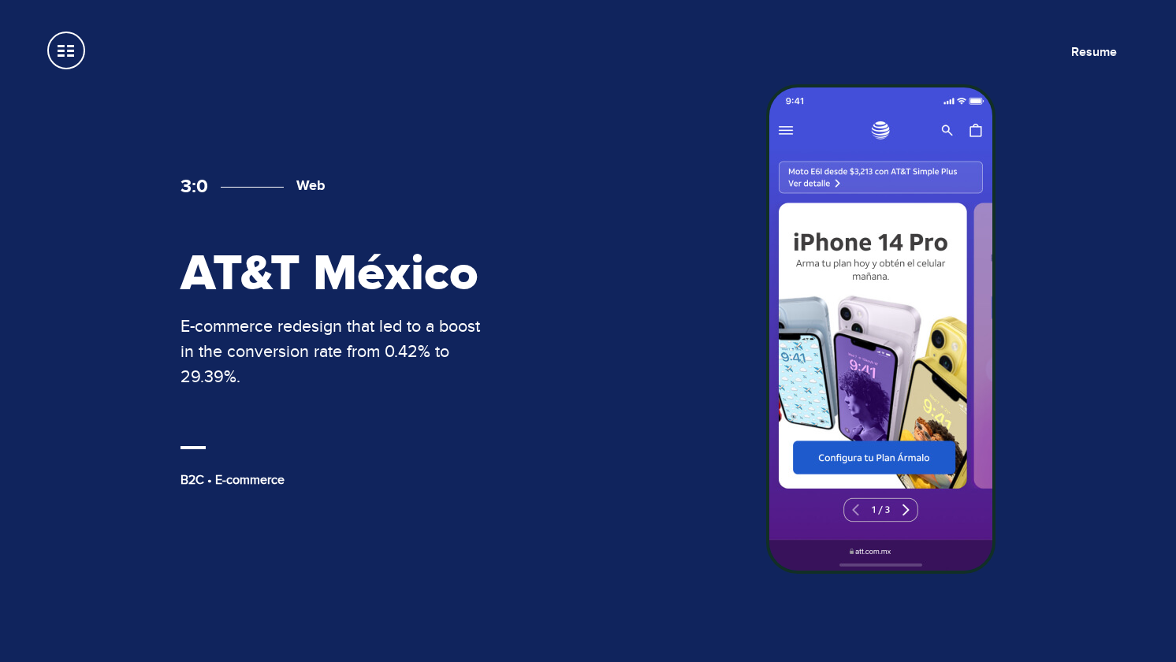
click at [874, 336] on img at bounding box center [880, 329] width 229 height 490
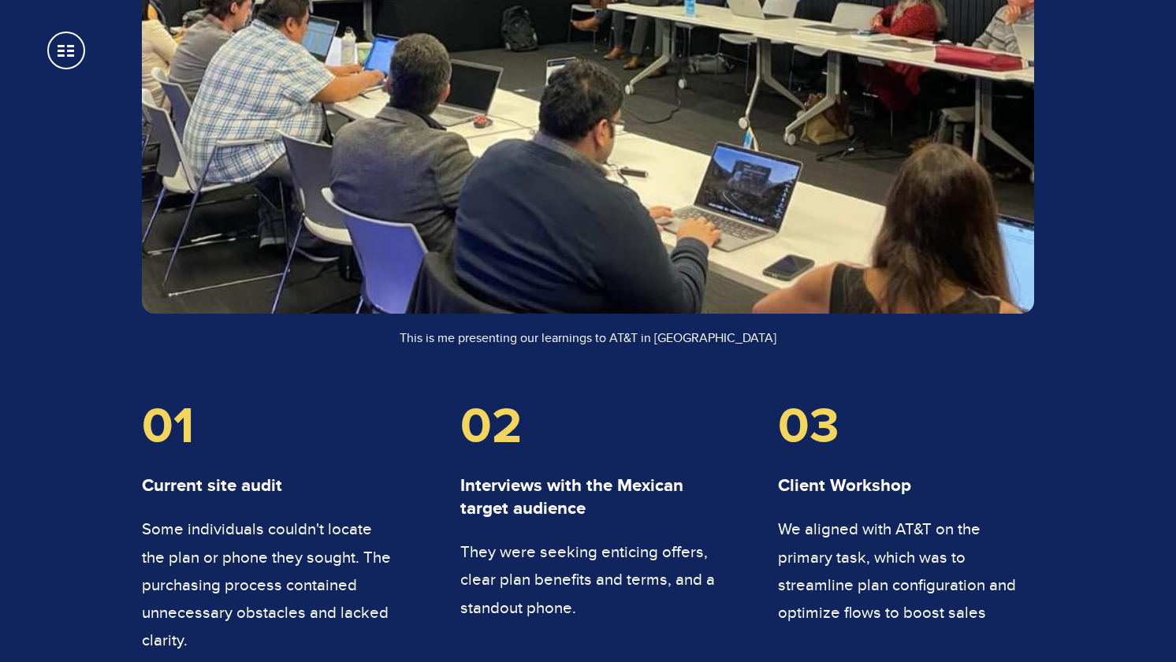
scroll to position [2025, 0]
